Goal: Browse casually

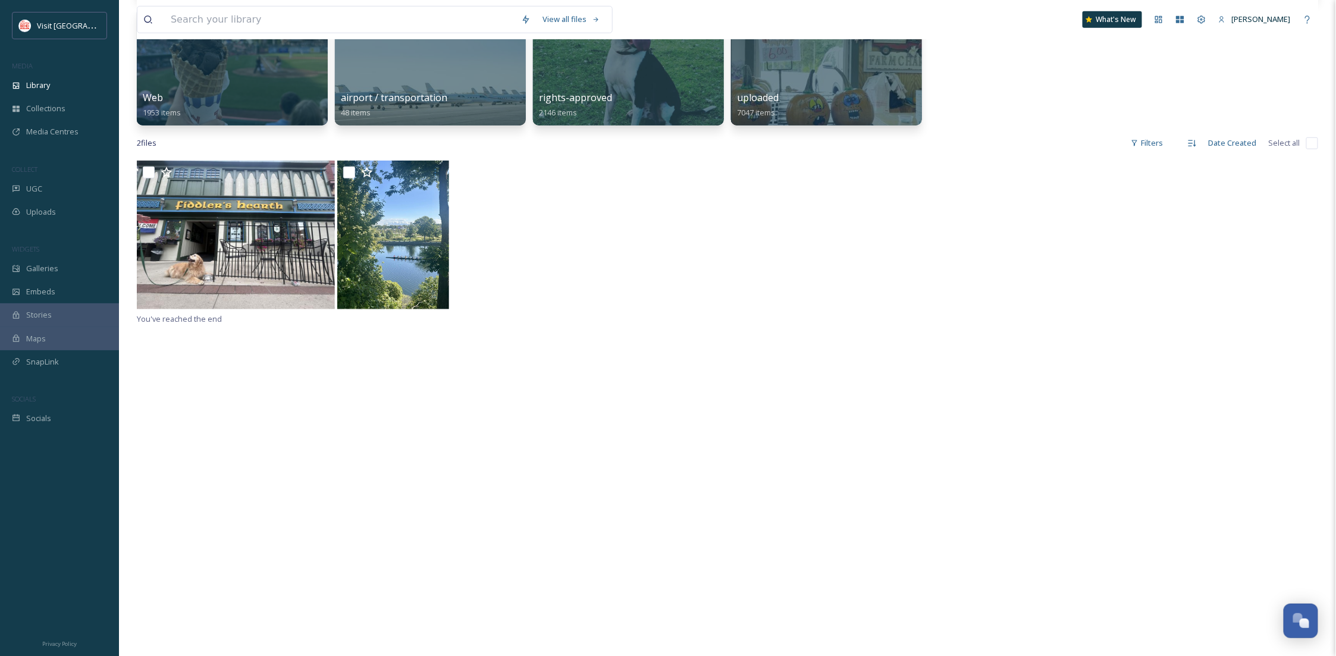
scroll to position [528, 0]
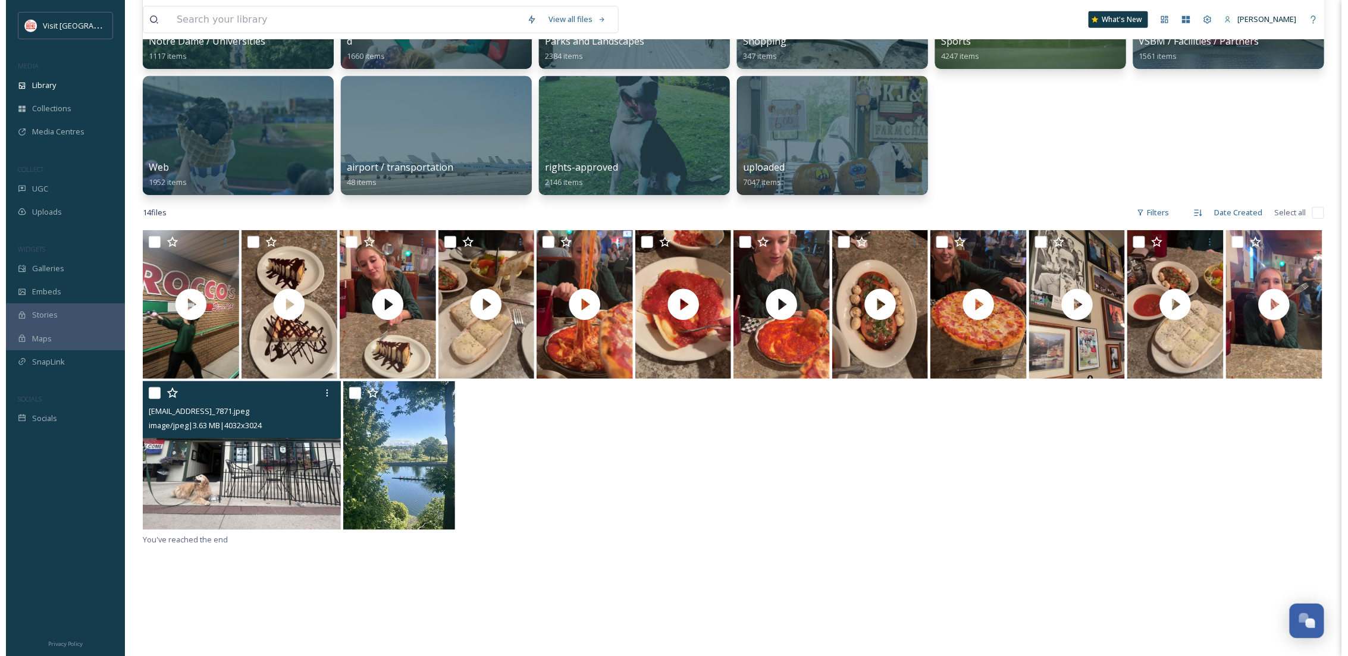
scroll to position [211, 0]
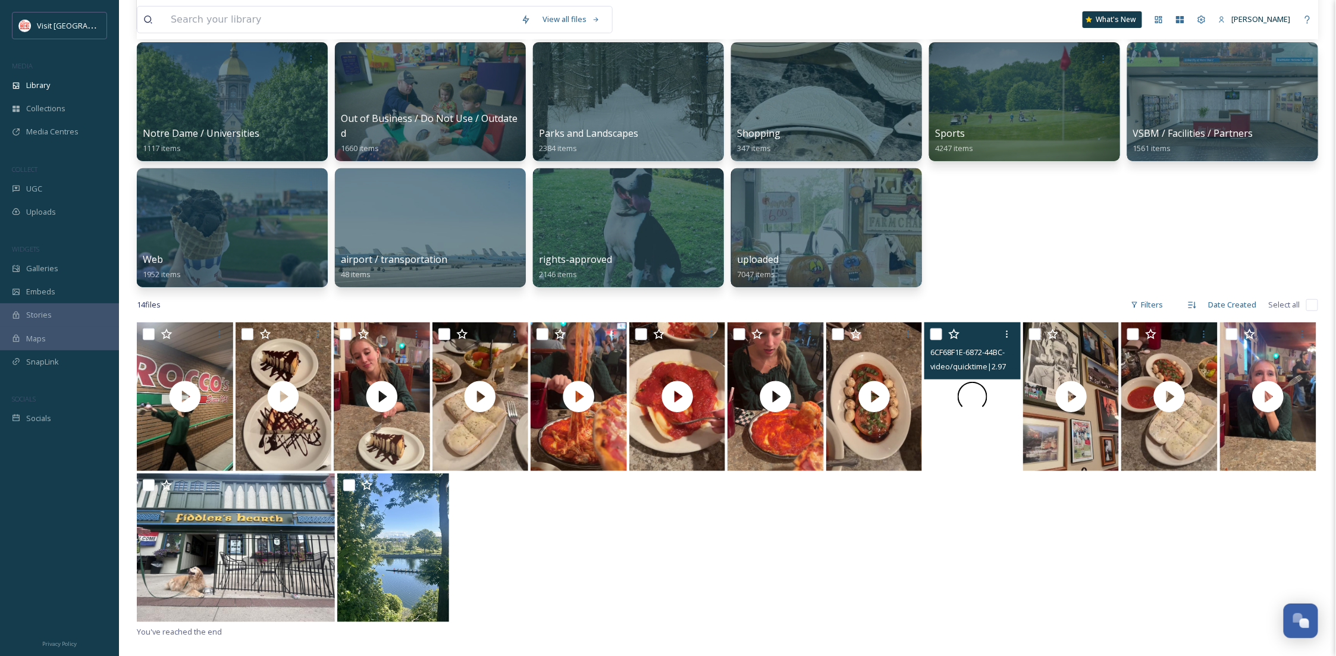
drag, startPoint x: 930, startPoint y: 454, endPoint x: 974, endPoint y: 454, distance: 43.4
click at [974, 454] on div at bounding box center [973, 396] width 96 height 149
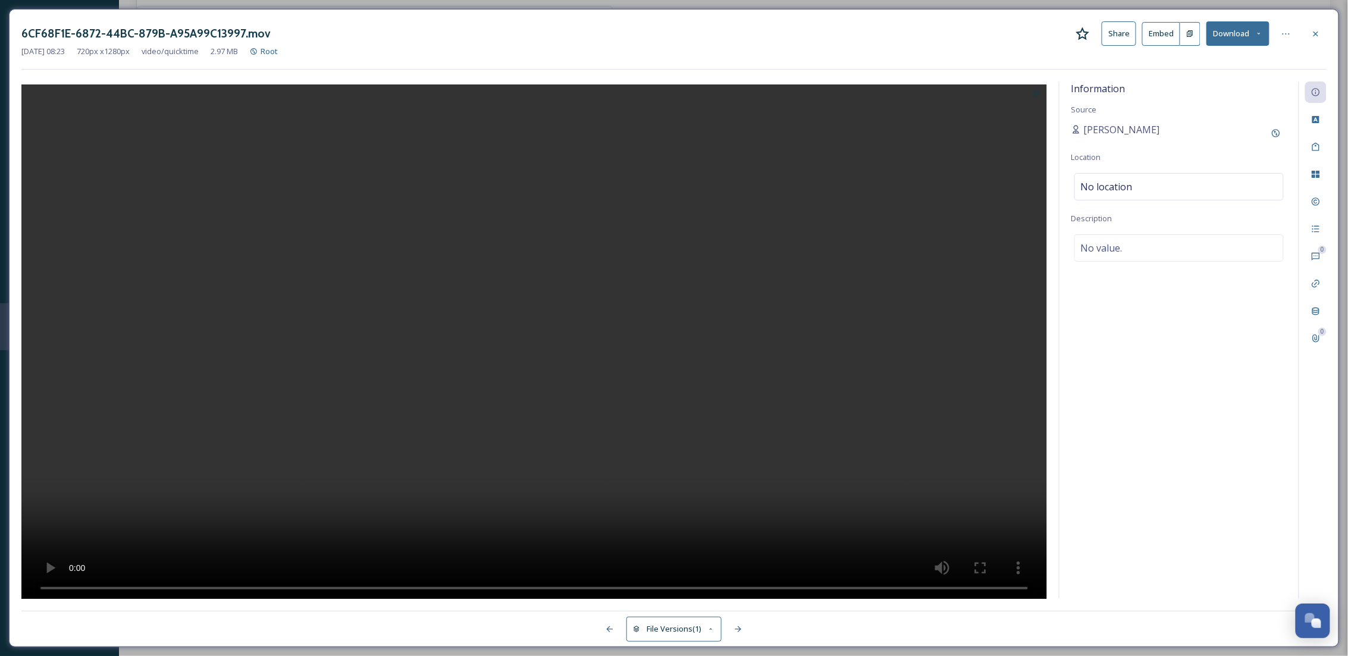
drag, startPoint x: 475, startPoint y: 397, endPoint x: 743, endPoint y: 356, distance: 271.4
click at [743, 356] on div at bounding box center [534, 341] width 1026 height 518
